Goal: Task Accomplishment & Management: Use online tool/utility

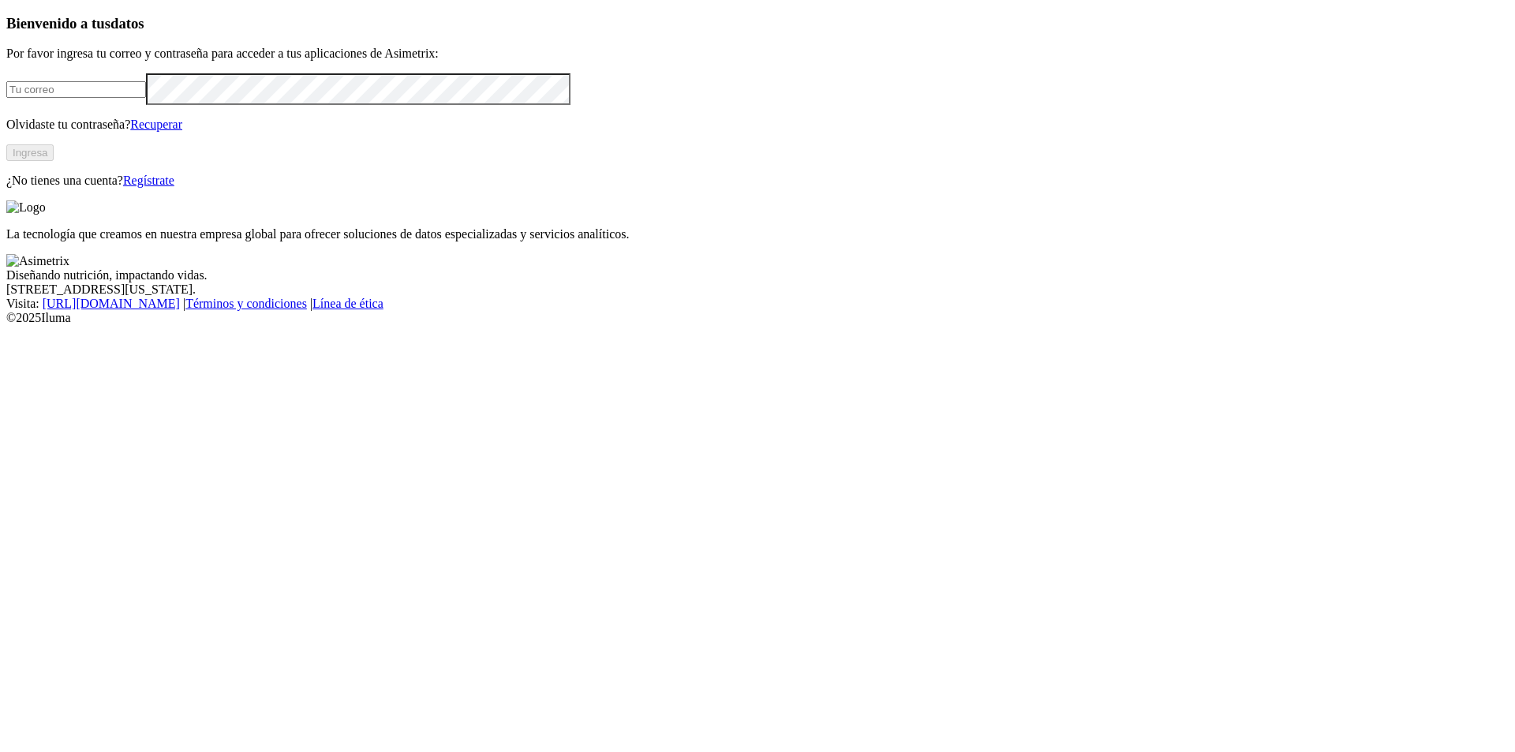
type input "[PERSON_NAME][EMAIL_ADDRESS][PERSON_NAME][DOMAIN_NAME]"
click at [54, 161] on button "Ingresa" at bounding box center [29, 152] width 47 height 17
